Goal: Transaction & Acquisition: Purchase product/service

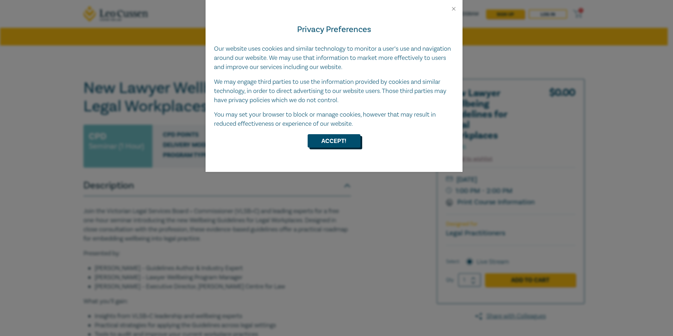
click at [341, 140] on button "Accept!" at bounding box center [333, 140] width 53 height 13
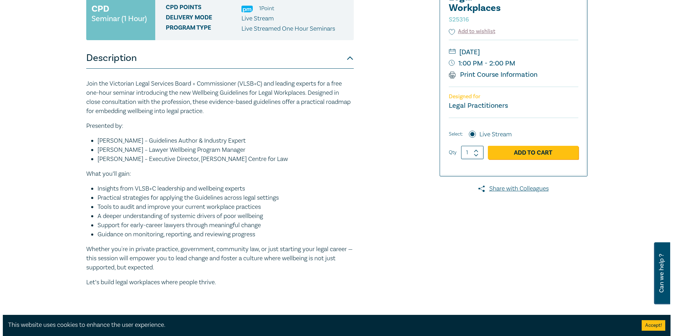
scroll to position [70, 0]
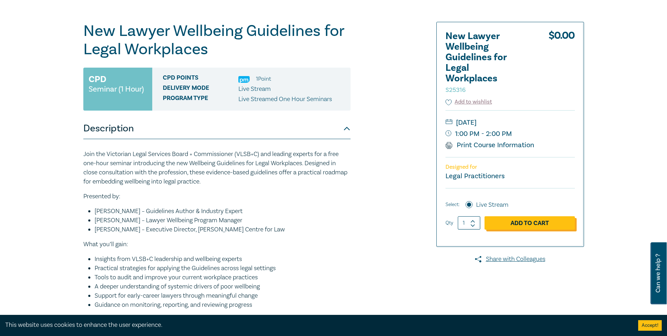
click at [522, 224] on link "Add to Cart" at bounding box center [530, 222] width 90 height 13
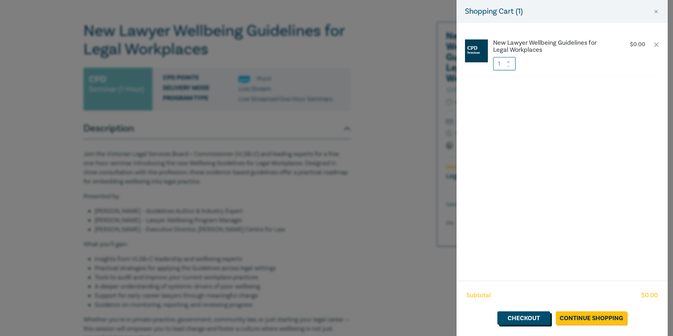
click at [525, 319] on link "Checkout" at bounding box center [523, 317] width 53 height 13
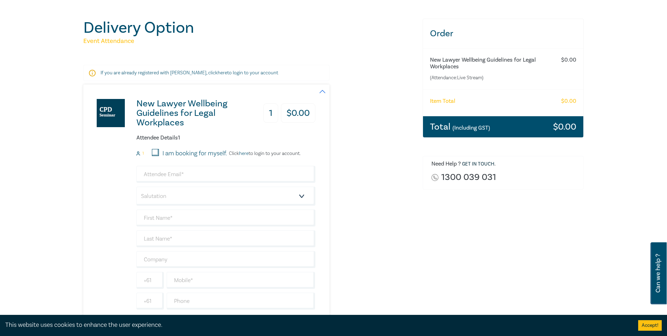
scroll to position [106, 0]
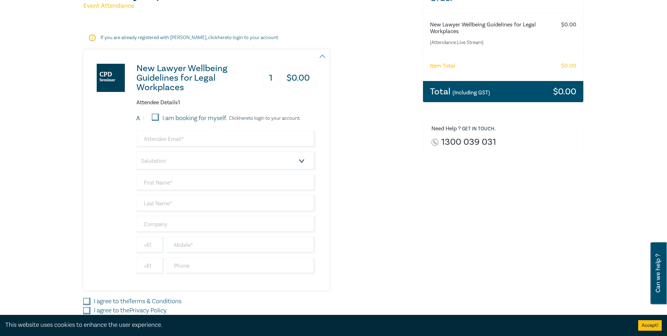
click at [157, 117] on input "I am booking for myself." at bounding box center [155, 117] width 7 height 7
checkbox input "true"
click at [188, 141] on input "email" at bounding box center [226, 139] width 179 height 17
type input "[EMAIL_ADDRESS][DOMAIN_NAME]"
click at [302, 158] on select "Salutation Mr. Mrs. Ms. Miss Dr. Prof. Other" at bounding box center [226, 160] width 179 height 19
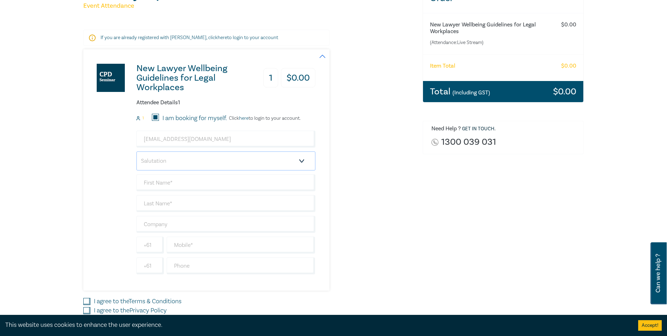
select select "Ms."
click at [137, 151] on select "Salutation Mr. Mrs. Ms. Miss Dr. Prof. Other" at bounding box center [226, 160] width 179 height 19
click at [197, 182] on input "text" at bounding box center [226, 182] width 179 height 17
type input "[PERSON_NAME]"
click at [190, 203] on input "text" at bounding box center [226, 203] width 179 height 17
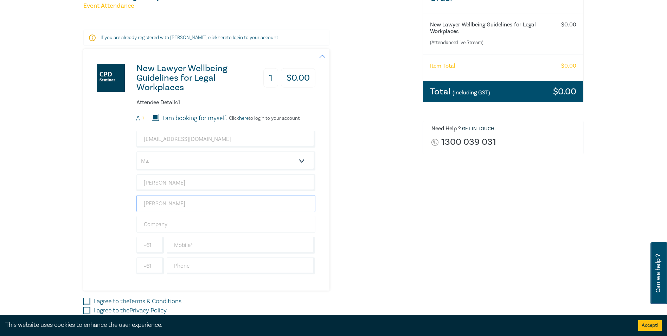
type input "[PERSON_NAME]"
click at [271, 222] on input "text" at bounding box center [226, 224] width 179 height 17
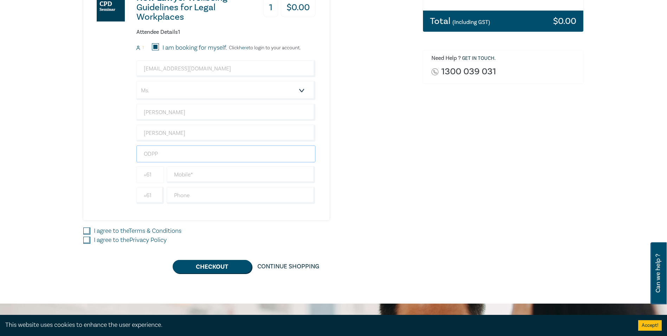
type input "ODPP"
click at [159, 172] on input "+61" at bounding box center [150, 174] width 27 height 17
click at [89, 229] on input "I agree to the Terms & Conditions" at bounding box center [86, 230] width 7 height 7
checkbox input "true"
click at [89, 240] on input "I agree to the Privacy Policy" at bounding box center [86, 239] width 7 height 7
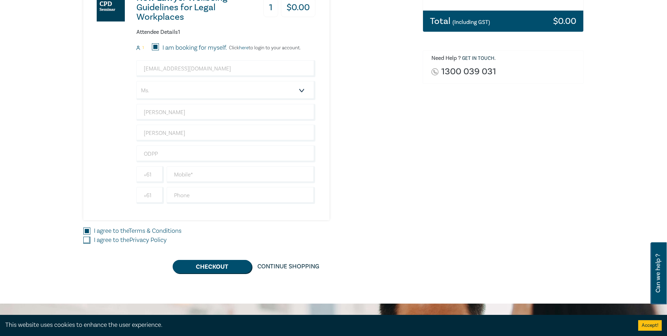
checkbox input "true"
click at [211, 268] on button "Checkout" at bounding box center [212, 266] width 79 height 13
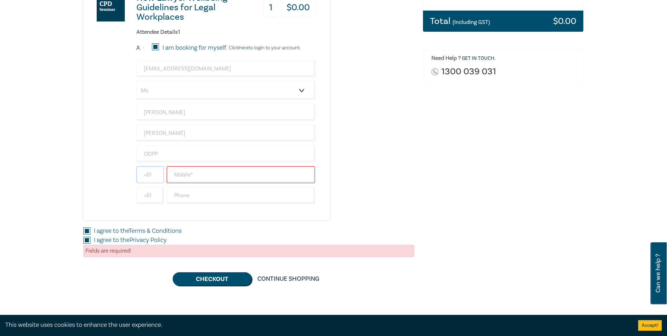
click at [148, 173] on input "+61" at bounding box center [150, 174] width 27 height 17
type input "+353"
click at [181, 177] on input "text" at bounding box center [241, 174] width 149 height 17
type input "8"
click at [180, 176] on input "text" at bounding box center [241, 174] width 149 height 17
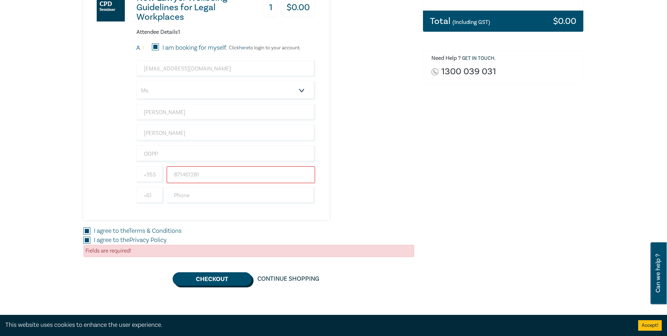
type input "871461281"
click at [211, 280] on button "Checkout" at bounding box center [212, 278] width 79 height 13
